Goal: Task Accomplishment & Management: Complete application form

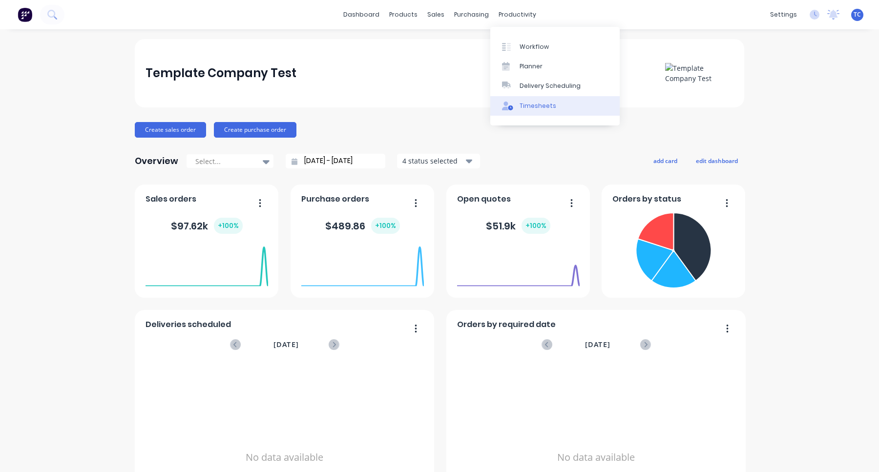
click at [535, 107] on div "Timesheets" at bounding box center [538, 106] width 37 height 9
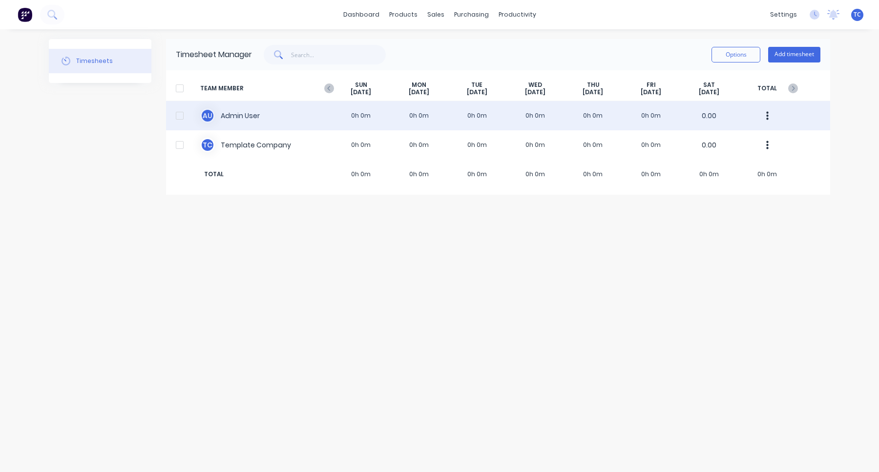
click at [588, 124] on div "A U Admin User 0h 0m 0h 0m 0h 0m 0h 0m 0h 0m 0h 0m 0.00" at bounding box center [498, 115] width 664 height 29
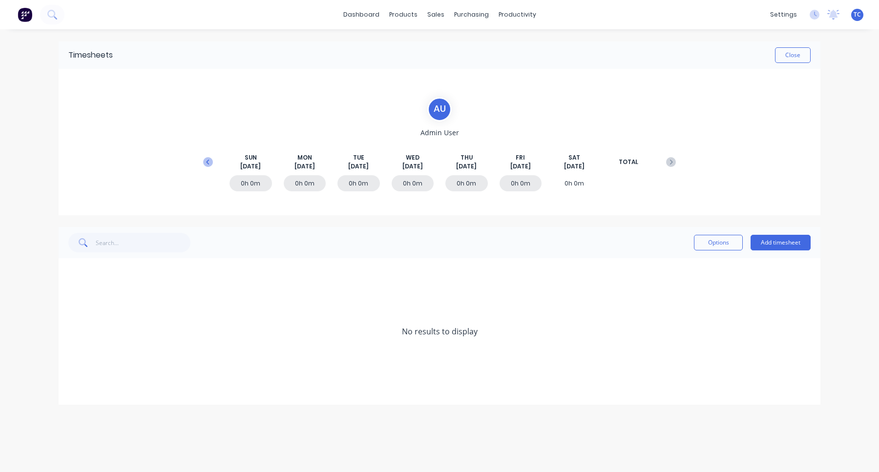
click at [203, 161] on button at bounding box center [208, 162] width 20 height 18
click at [677, 159] on button at bounding box center [671, 162] width 20 height 18
click at [780, 247] on button "Add timesheet" at bounding box center [781, 243] width 60 height 16
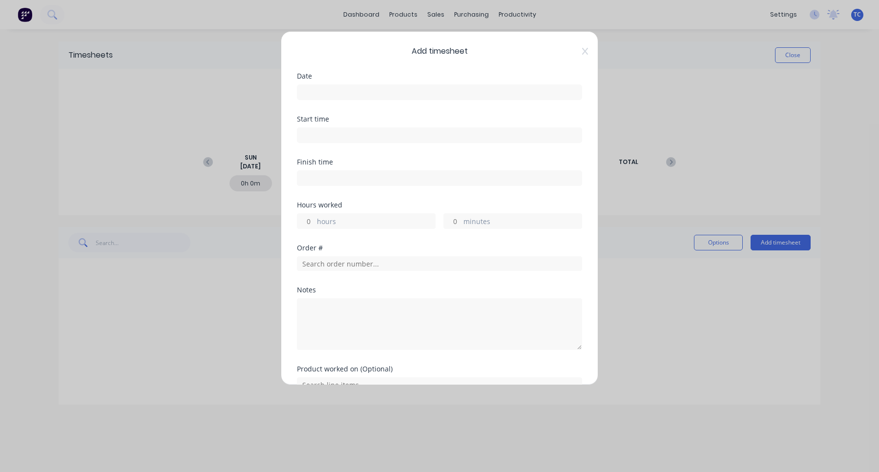
click at [364, 82] on div at bounding box center [439, 91] width 285 height 18
click at [365, 85] on input at bounding box center [439, 92] width 284 height 15
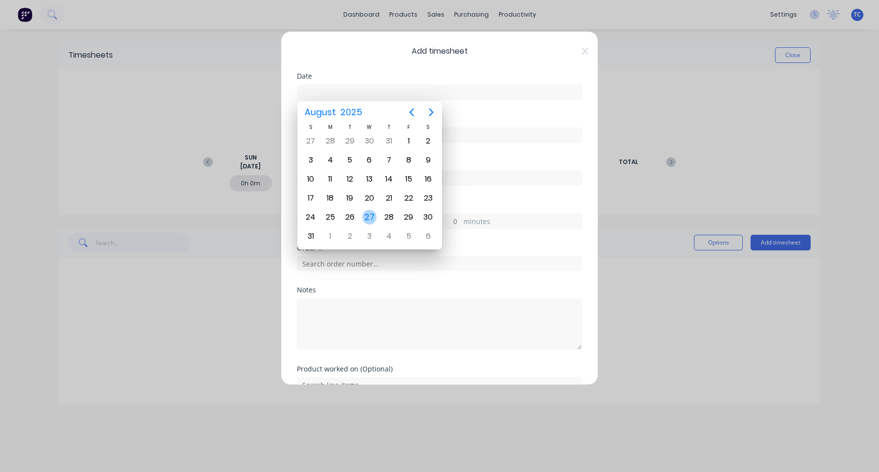
click at [366, 219] on div "27" at bounding box center [369, 217] width 15 height 15
type input "[DATE]"
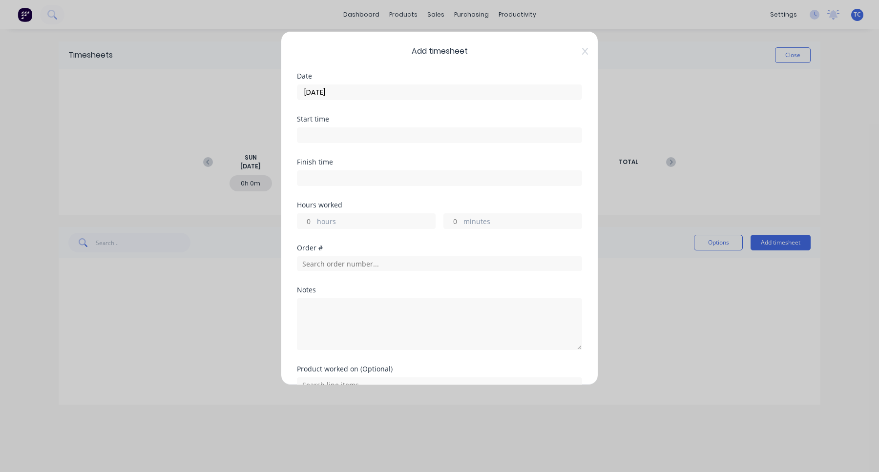
click at [357, 138] on input at bounding box center [439, 135] width 284 height 15
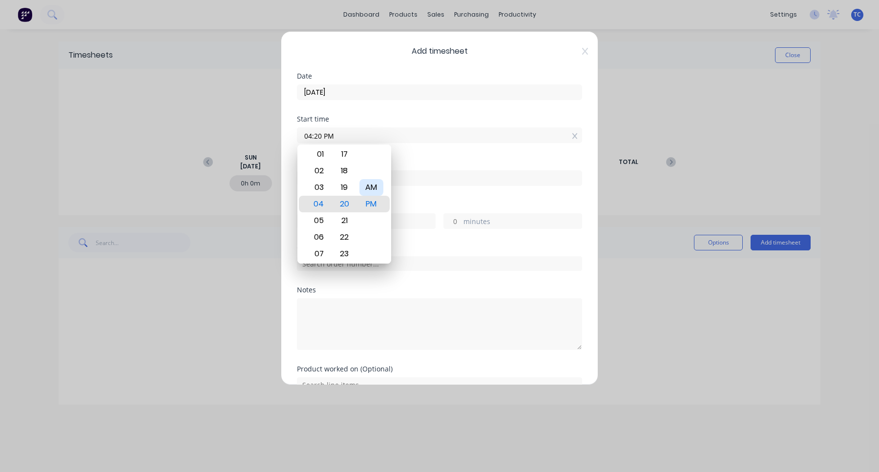
click at [379, 187] on div "AM" at bounding box center [371, 187] width 24 height 17
click at [322, 227] on div "10" at bounding box center [318, 220] width 24 height 17
click at [320, 221] on div "11" at bounding box center [318, 220] width 24 height 17
type input "11:30 AM"
click at [344, 205] on div "30" at bounding box center [345, 204] width 24 height 17
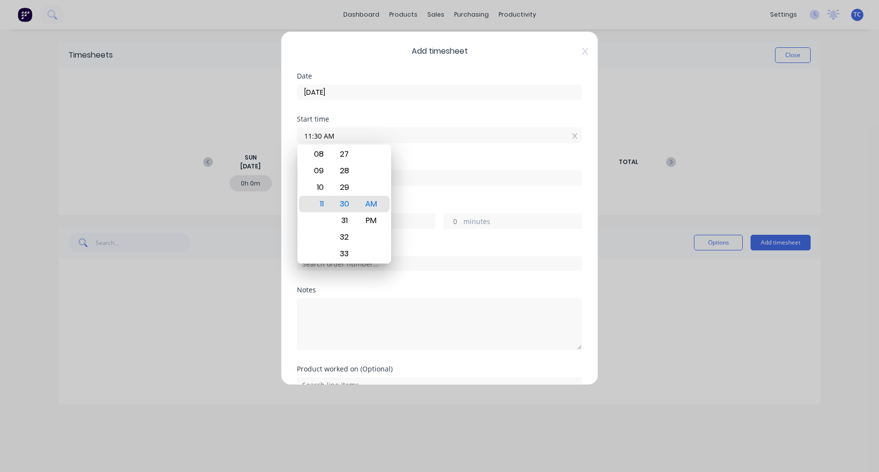
click at [448, 197] on div "Finish time" at bounding box center [439, 180] width 285 height 43
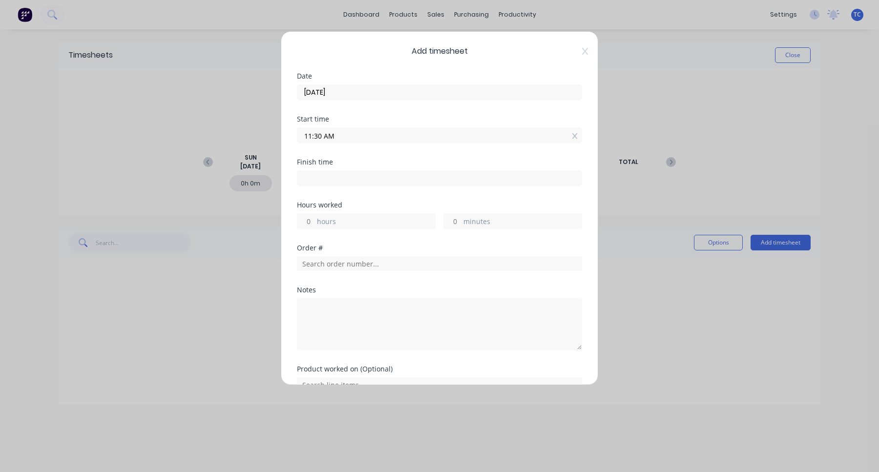
click at [306, 224] on input "hours" at bounding box center [305, 221] width 17 height 15
type input "1"
type input "12:30 PM"
click at [401, 293] on div "Notes" at bounding box center [439, 290] width 285 height 7
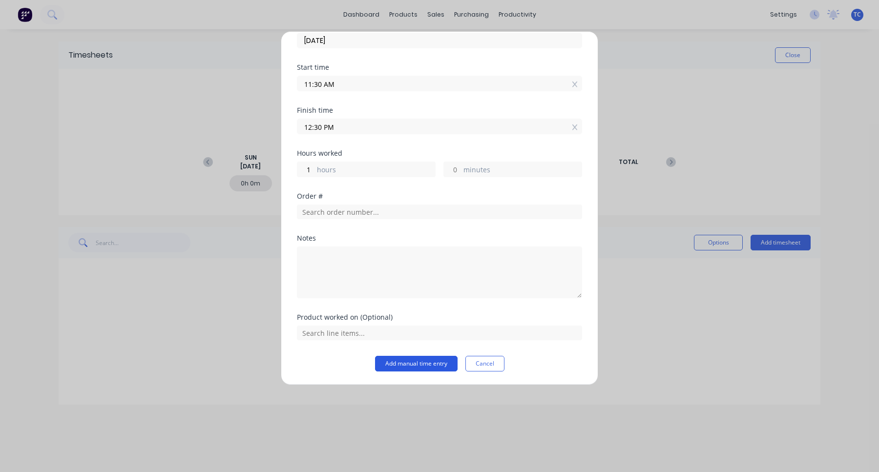
click at [402, 371] on button "Add manual time entry" at bounding box center [416, 364] width 83 height 16
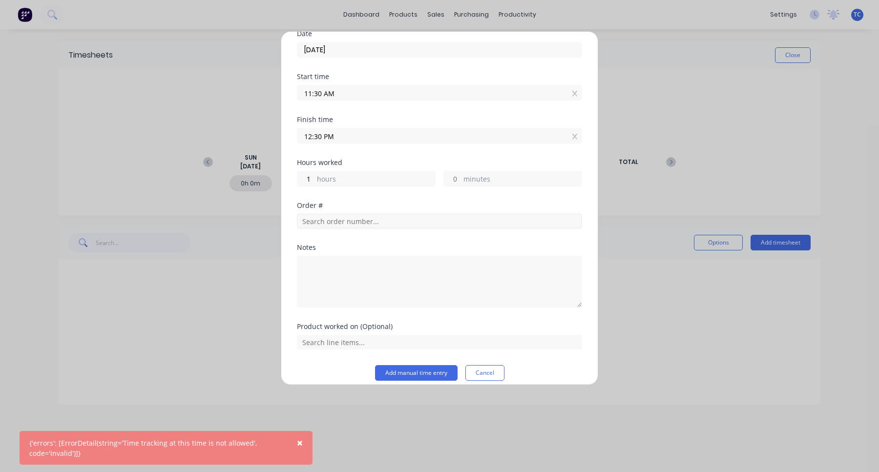
scroll to position [40, 0]
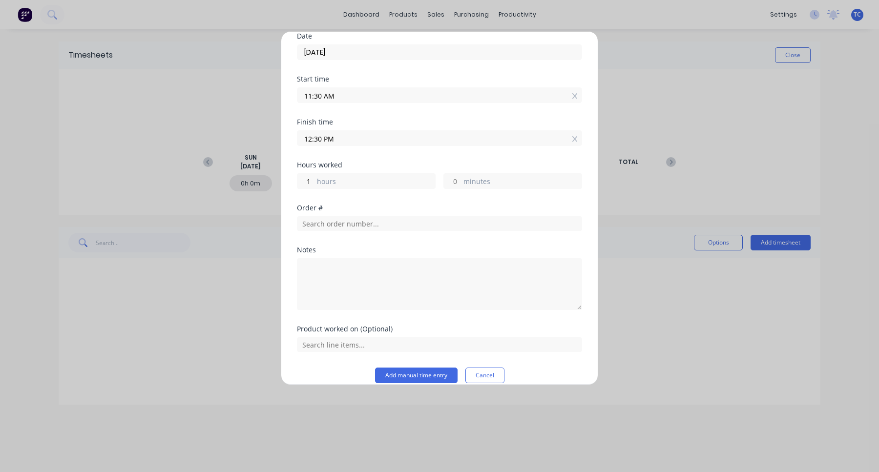
click at [355, 92] on input "11:30 AM" at bounding box center [439, 95] width 284 height 15
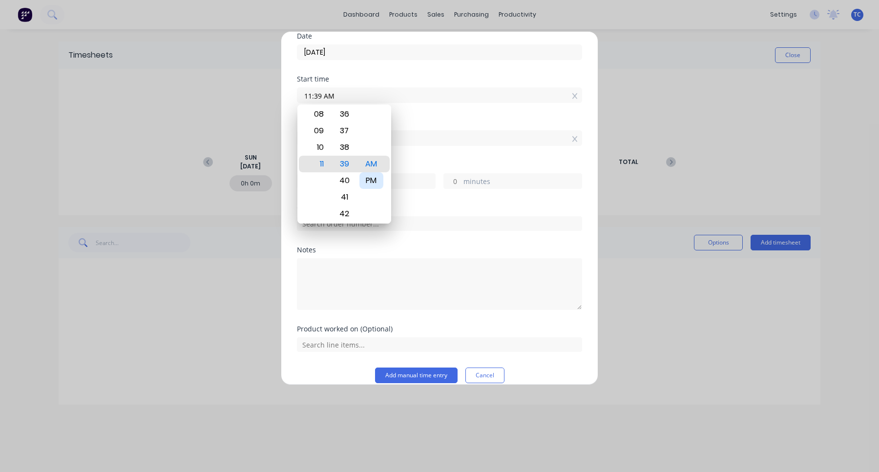
click at [373, 175] on div "PM" at bounding box center [371, 180] width 24 height 17
click at [325, 164] on div "12" at bounding box center [318, 164] width 24 height 17
type input "12:50 PM"
click at [344, 168] on div "50" at bounding box center [345, 164] width 24 height 17
click at [431, 206] on div "Order #" at bounding box center [439, 208] width 285 height 7
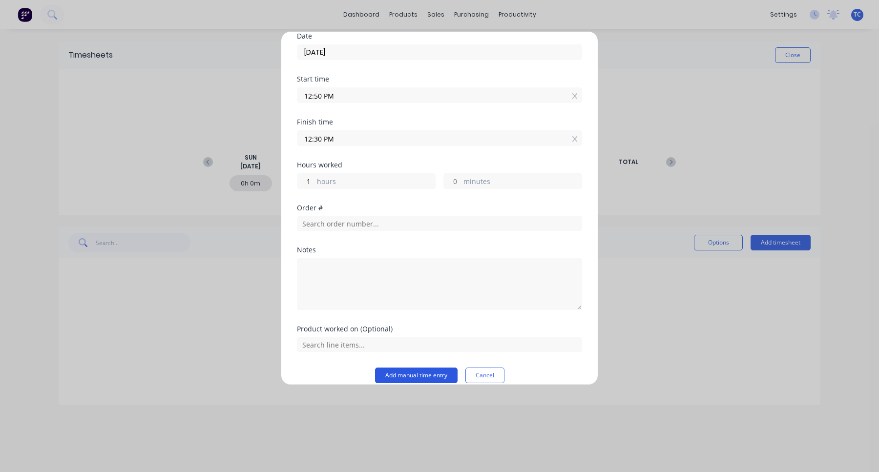
click at [422, 375] on button "Add manual time entry" at bounding box center [416, 376] width 83 height 16
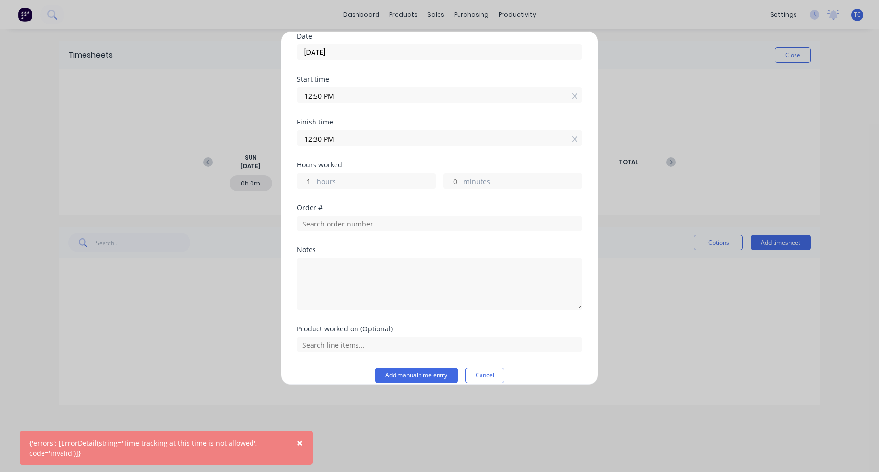
click at [310, 170] on div "Hours worked 1 hours minutes" at bounding box center [439, 175] width 285 height 27
click at [310, 175] on input "1" at bounding box center [305, 181] width 17 height 15
type input "1"
type input "01:50 PM"
click at [364, 205] on div "Order #" at bounding box center [439, 208] width 285 height 7
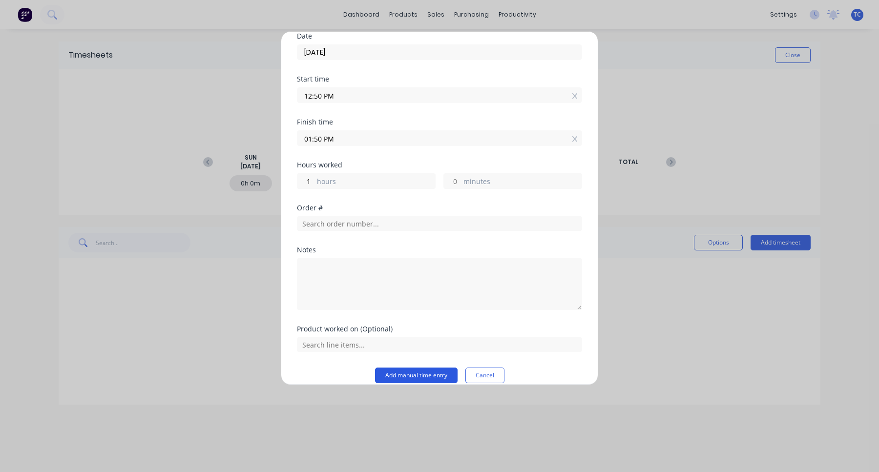
click at [431, 378] on button "Add manual time entry" at bounding box center [416, 376] width 83 height 16
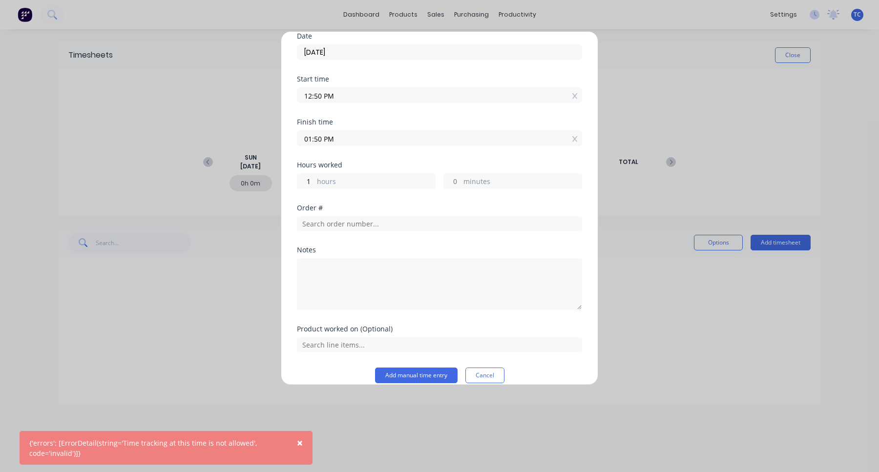
scroll to position [0, 0]
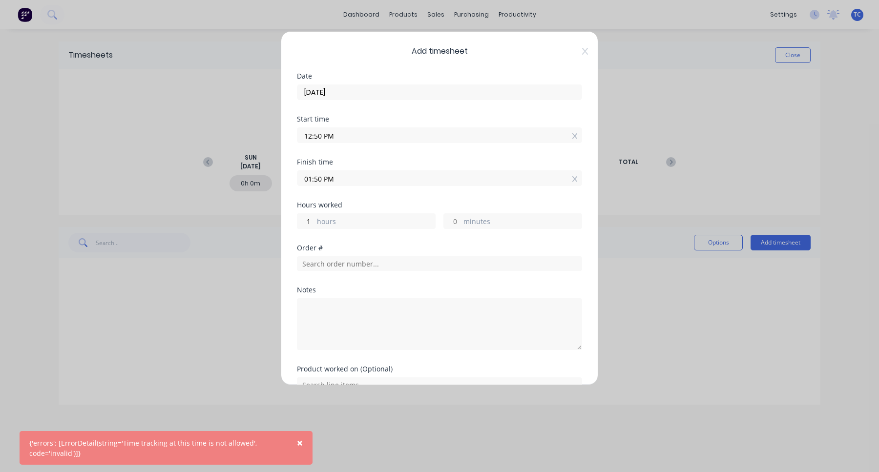
click at [376, 92] on input "[DATE]" at bounding box center [439, 92] width 284 height 15
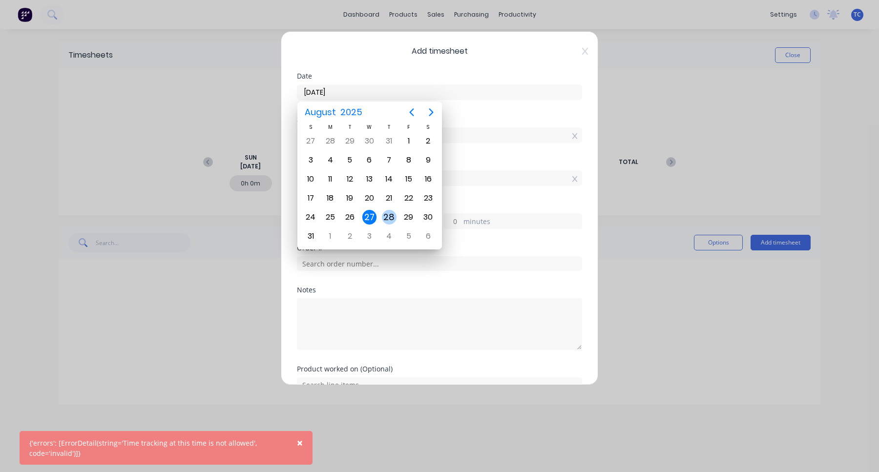
click at [388, 216] on div "28" at bounding box center [389, 217] width 15 height 15
type input "[DATE]"
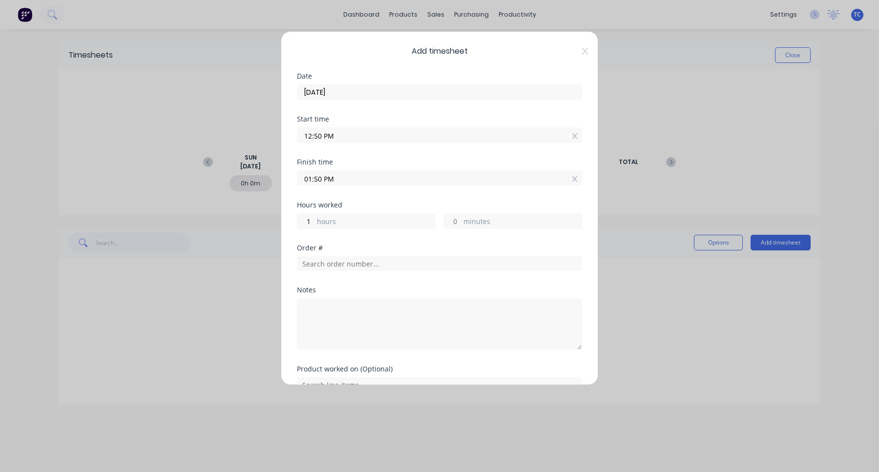
scroll to position [52, 0]
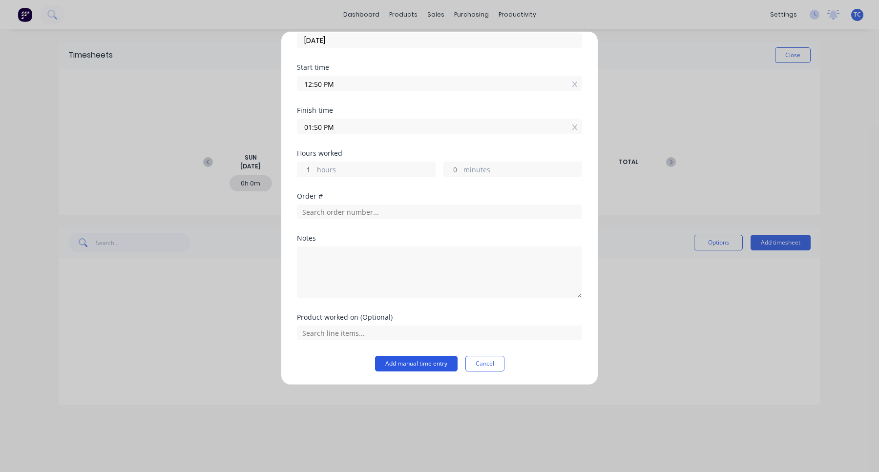
click at [423, 367] on button "Add manual time entry" at bounding box center [416, 364] width 83 height 16
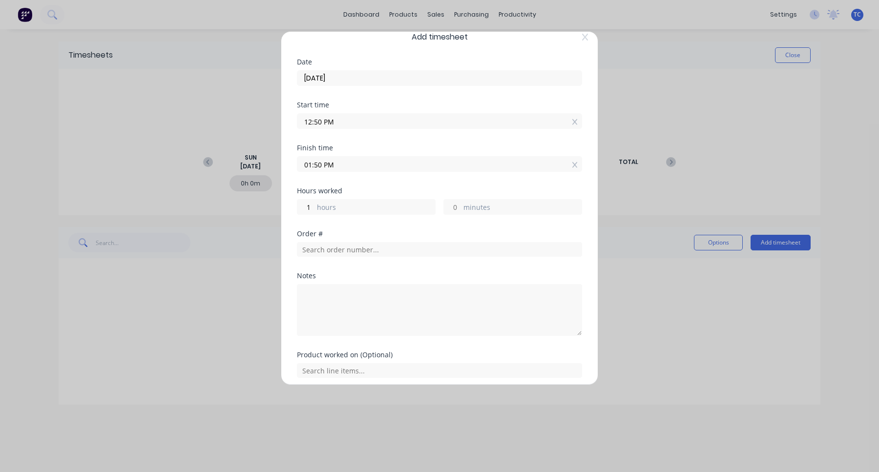
scroll to position [0, 0]
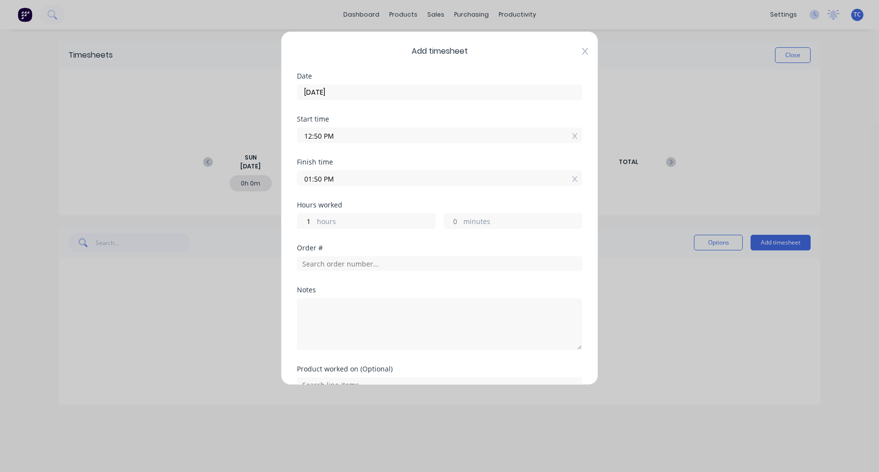
click at [585, 50] on icon at bounding box center [585, 51] width 6 height 7
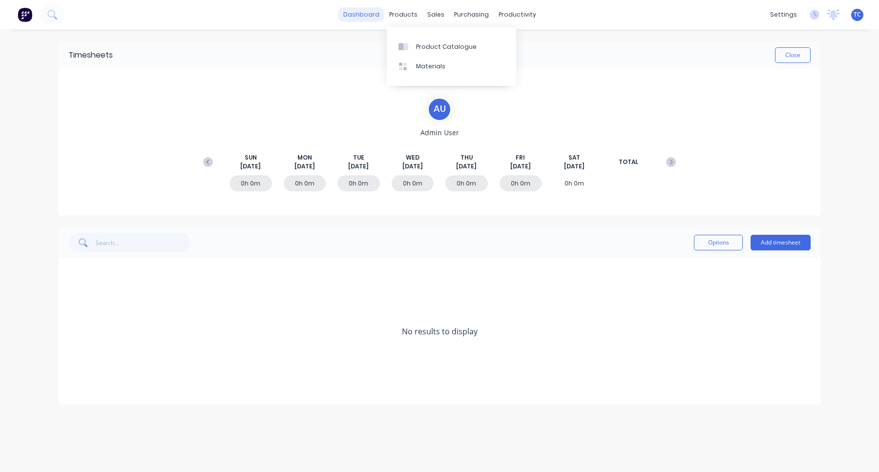
click at [366, 14] on link "dashboard" at bounding box center [361, 14] width 46 height 15
